Goal: Task Accomplishment & Management: Manage account settings

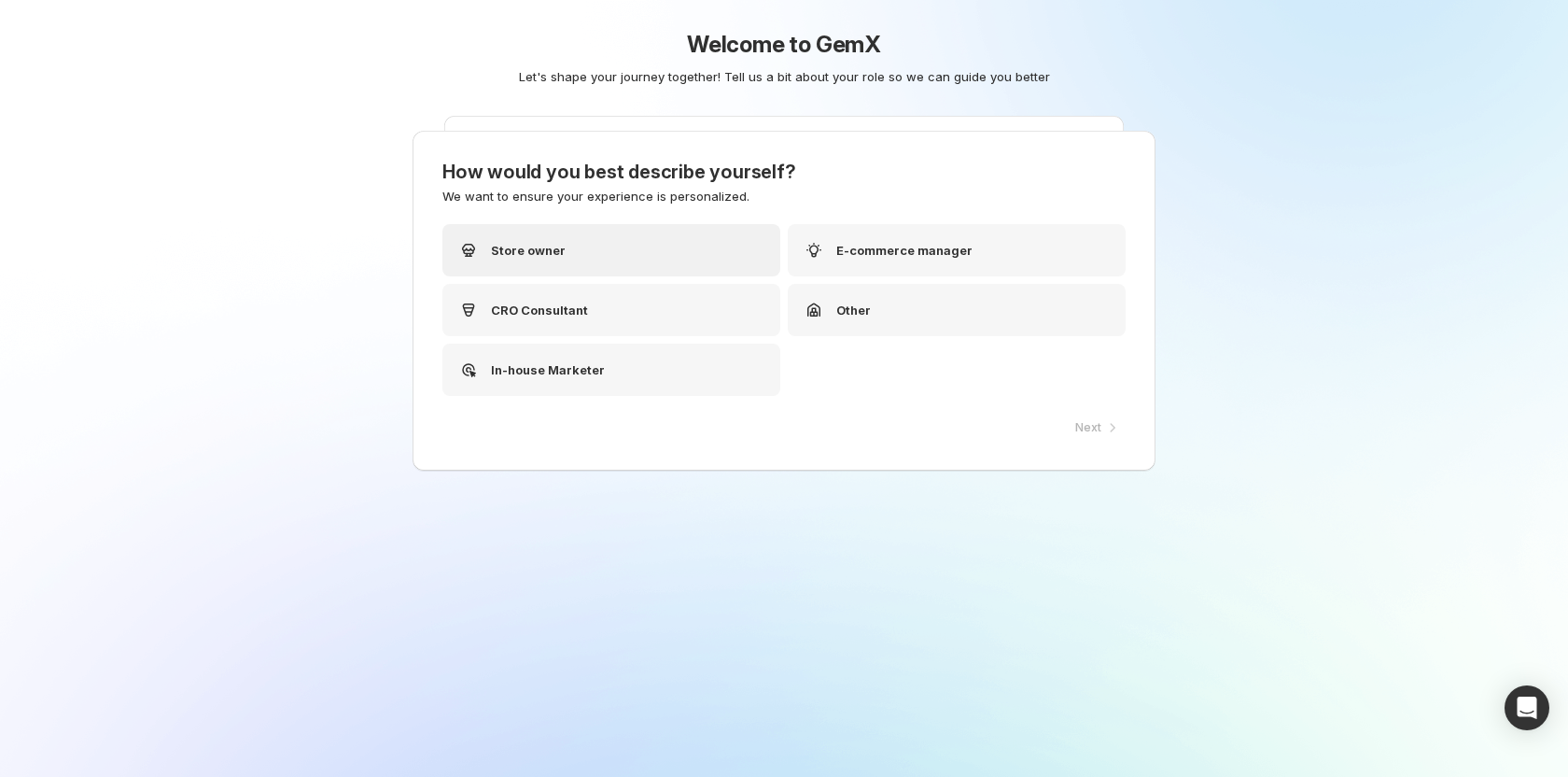
click at [630, 251] on div "Store owner" at bounding box center [611, 249] width 337 height 52
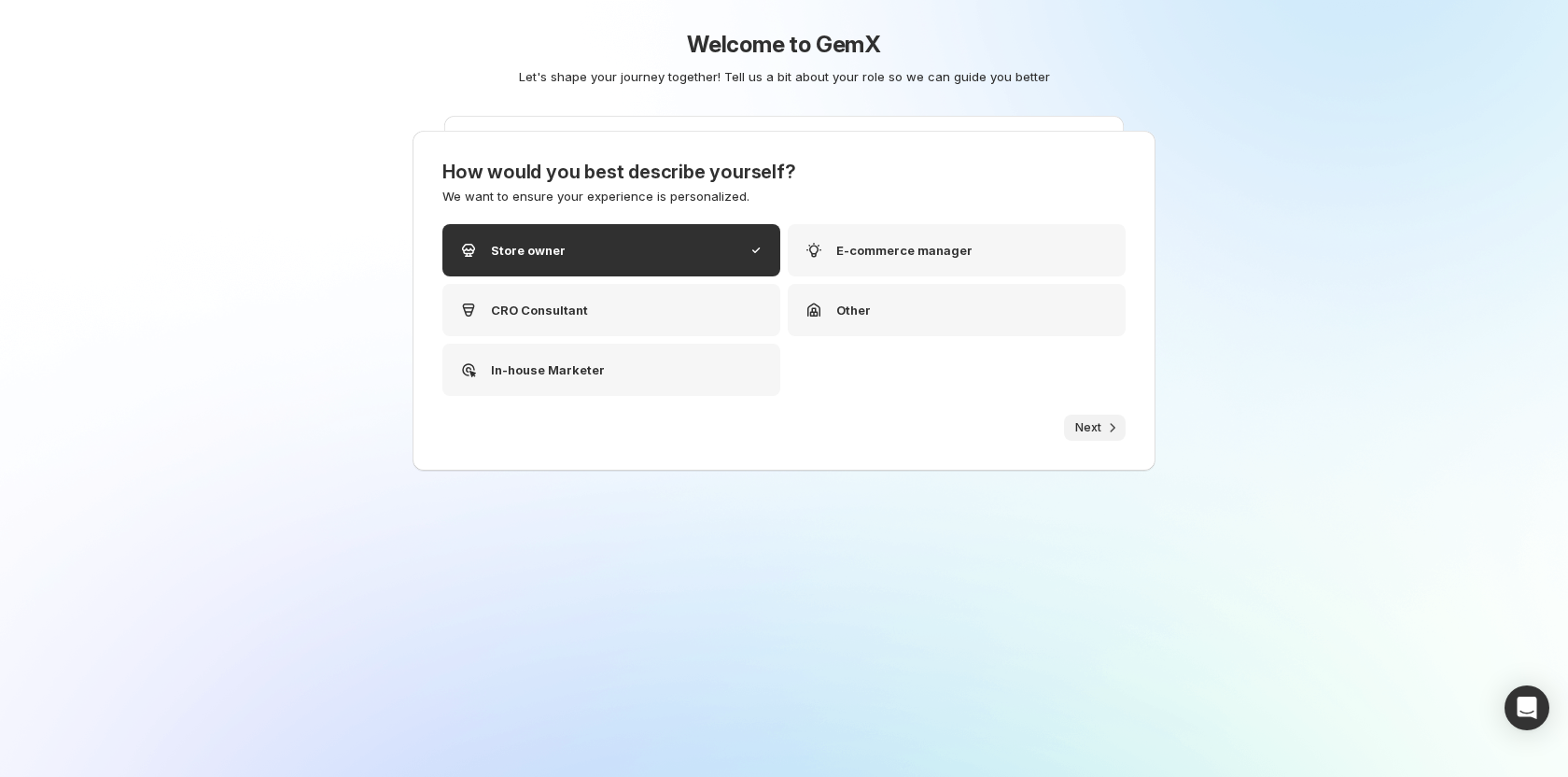
click at [1091, 415] on button "Next" at bounding box center [1094, 428] width 62 height 26
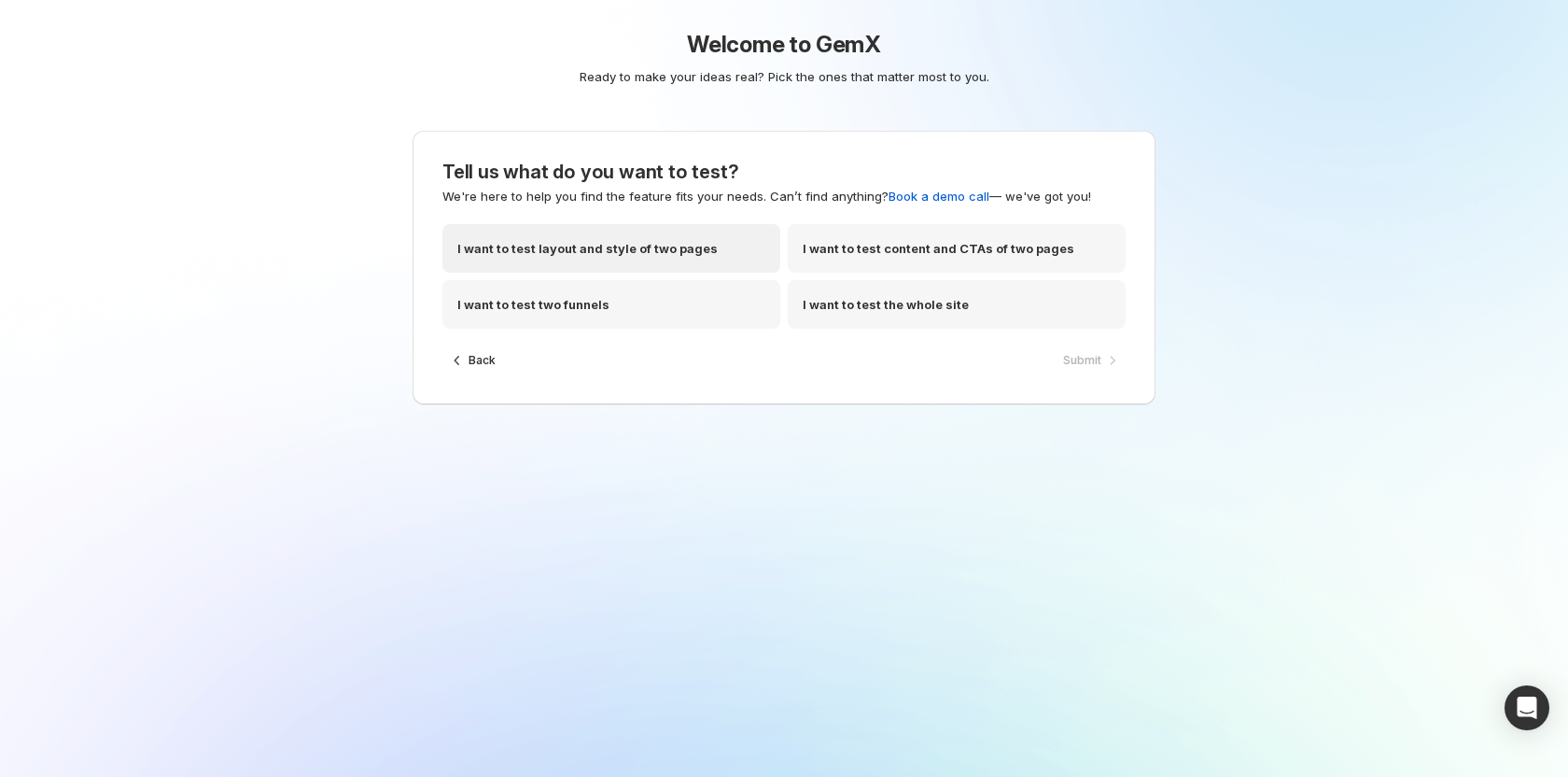
click at [599, 237] on div "I want to test layout and style of two pages" at bounding box center [611, 247] width 337 height 48
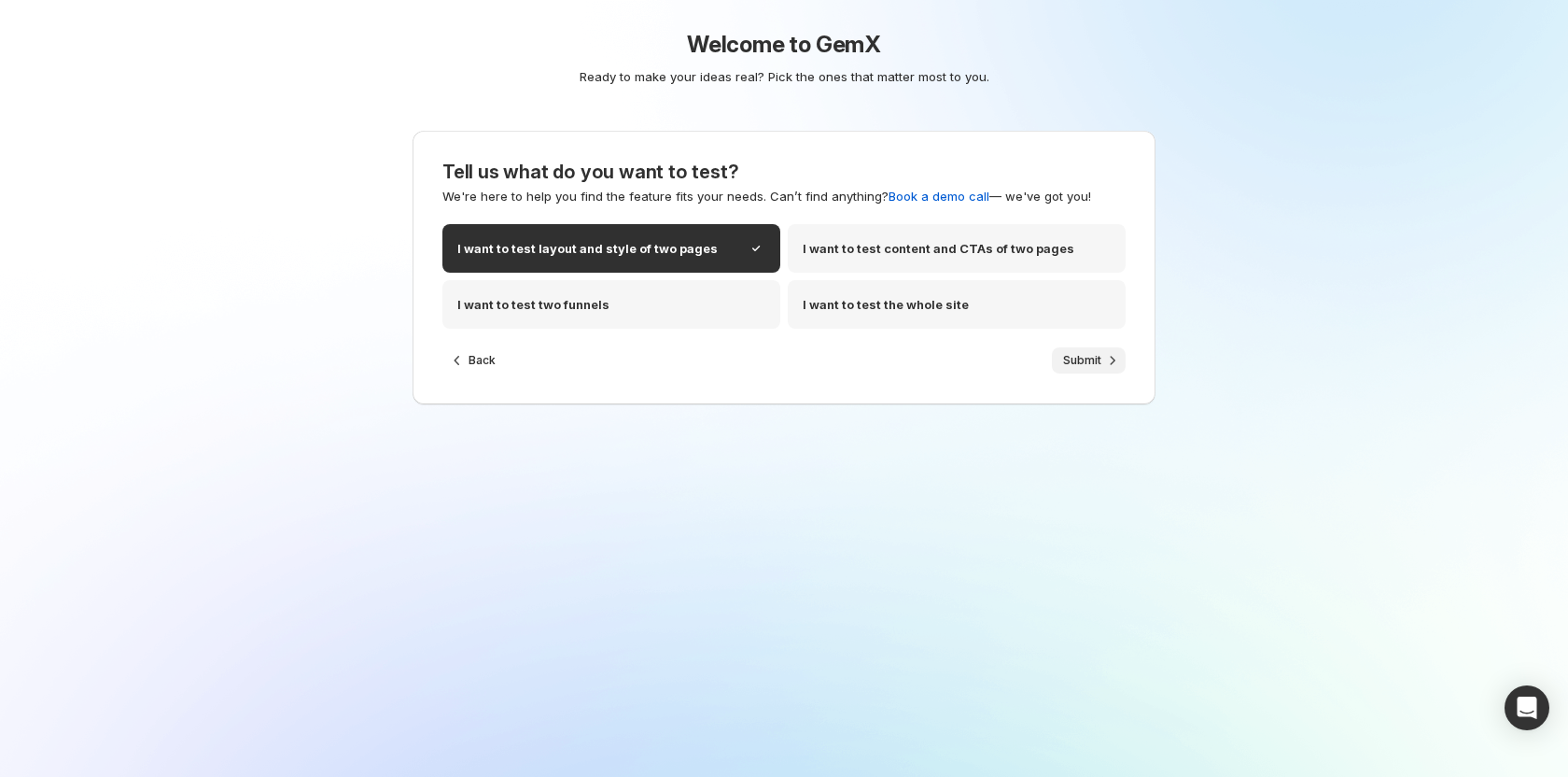
click at [1082, 365] on span "Submit" at bounding box center [1082, 360] width 38 height 15
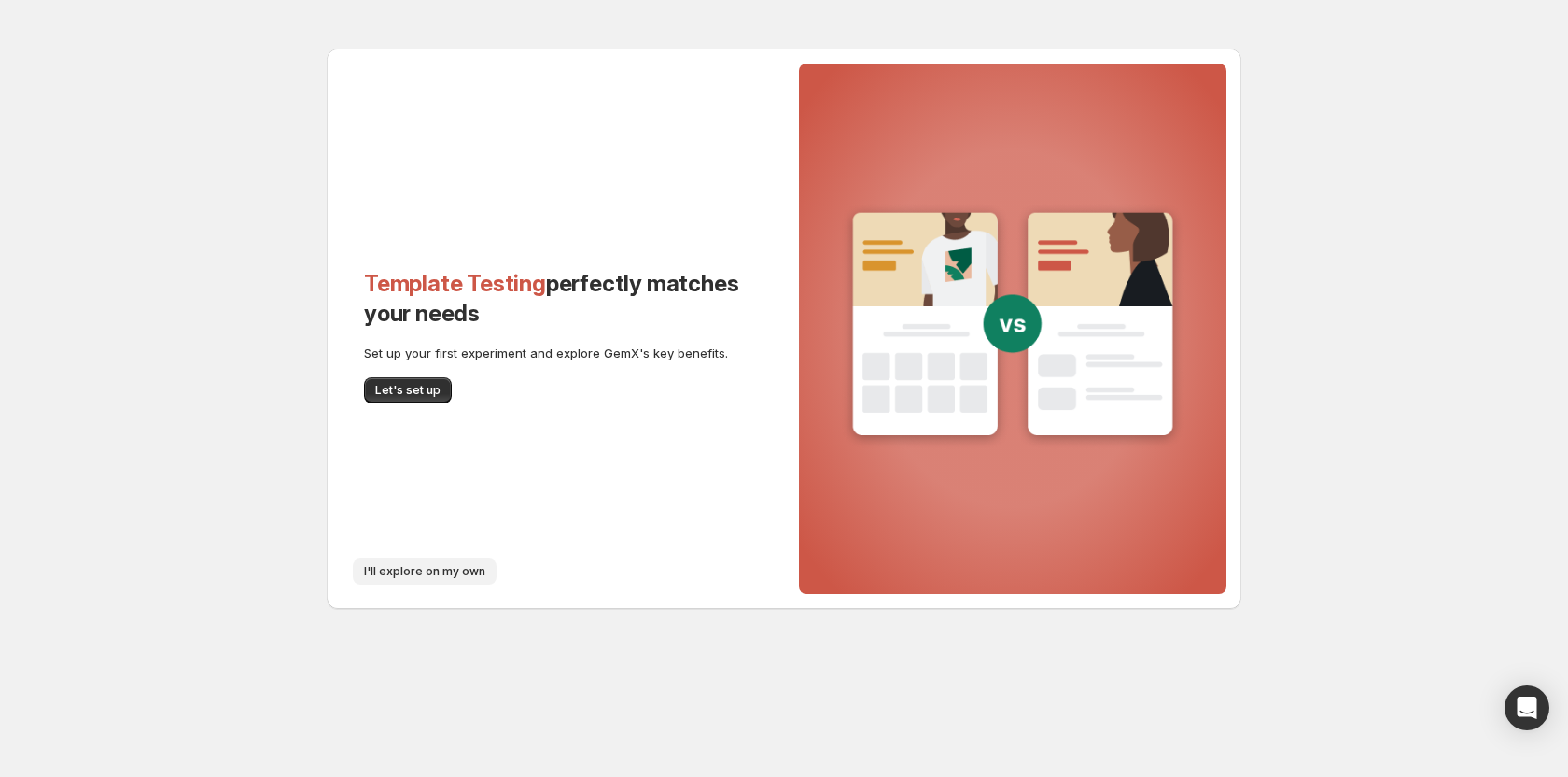
click at [415, 582] on button "I'll explore on my own" at bounding box center [425, 571] width 144 height 26
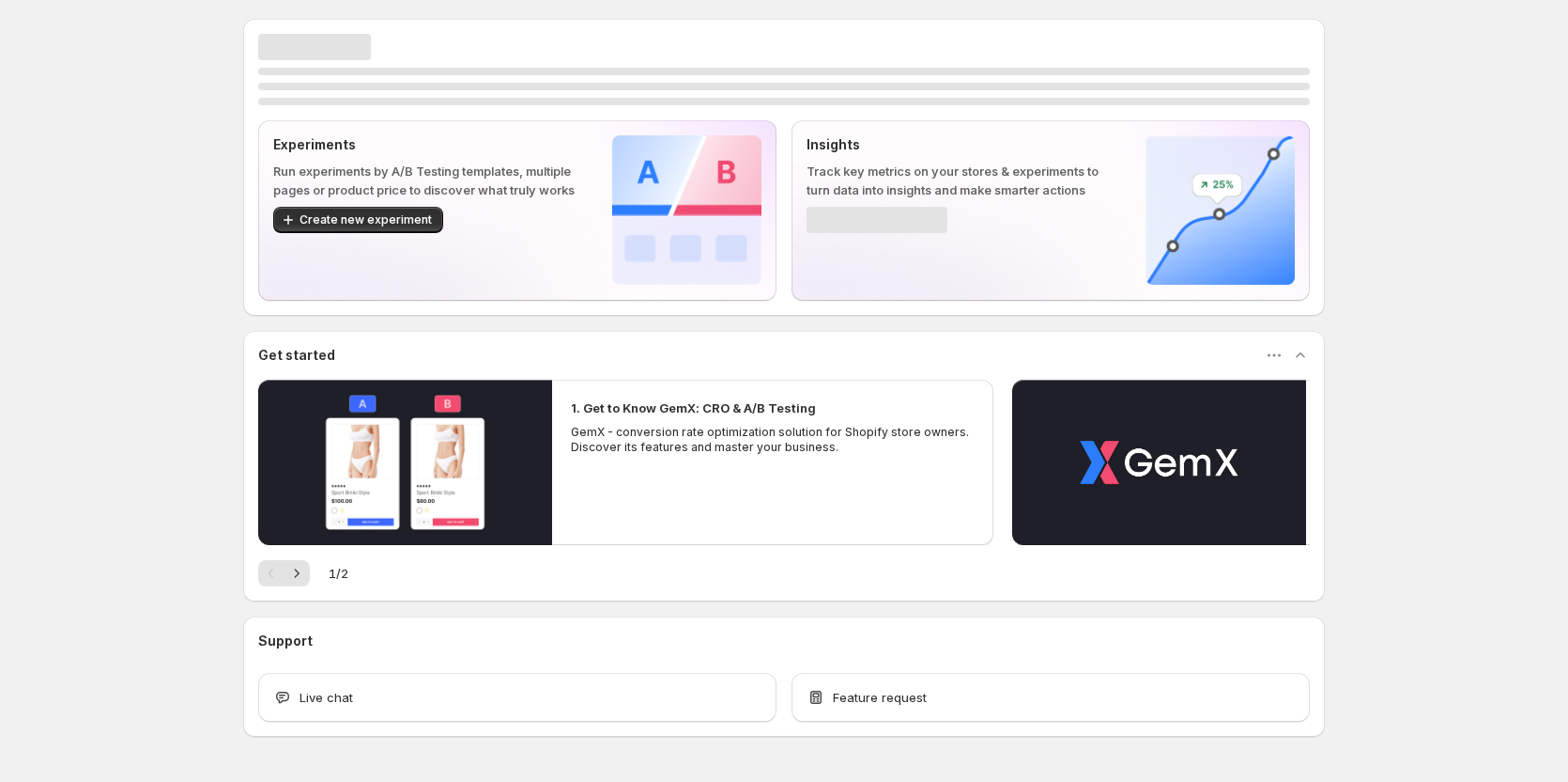
click at [134, 383] on div "Experiments Run experiments by A/B Testing templates, multiple pages or product…" at bounding box center [784, 419] width 1568 height 838
